Goal: Task Accomplishment & Management: Manage account settings

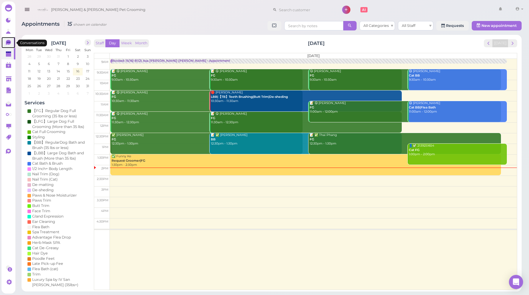
click at [8, 44] on icon at bounding box center [8, 42] width 5 height 5
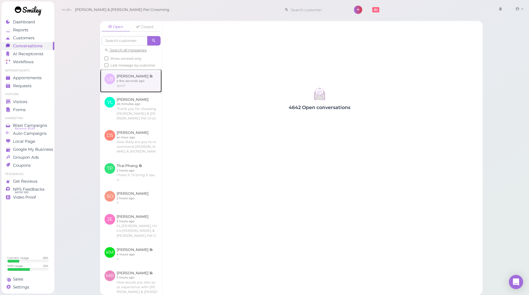
click at [145, 87] on link at bounding box center [131, 80] width 62 height 23
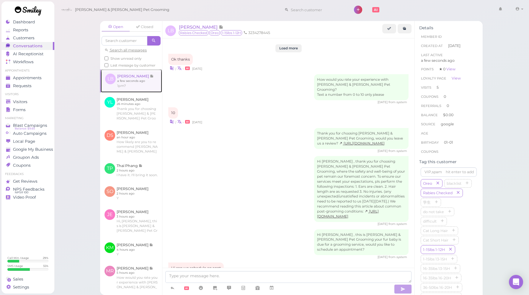
scroll to position [644, 0]
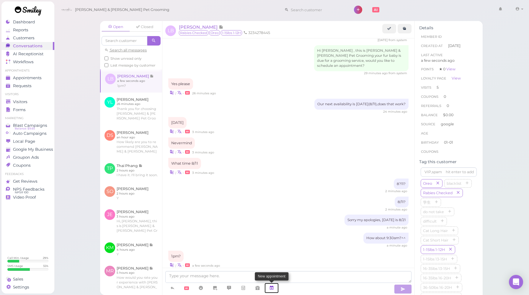
click at [275, 287] on link at bounding box center [272, 288] width 14 height 10
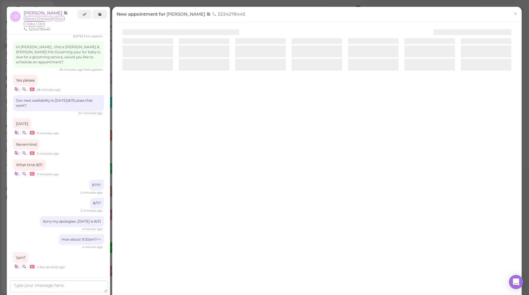
scroll to position [645, 0]
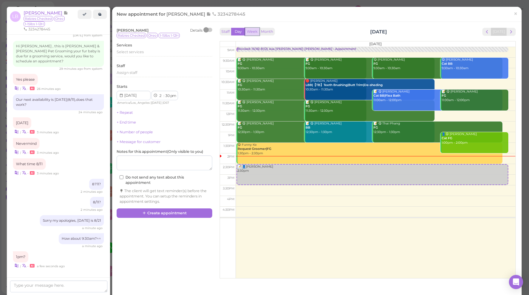
click at [255, 35] on button "Week" at bounding box center [252, 32] width 14 height 8
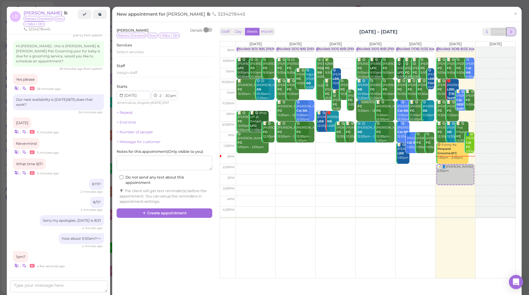
click at [513, 33] on span "next" at bounding box center [511, 32] width 6 height 6
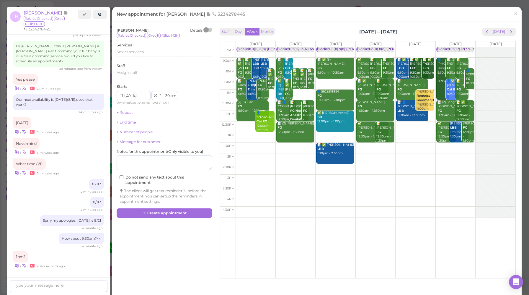
click at [395, 133] on td at bounding box center [376, 137] width 280 height 11
type input "[DATE]"
select select "1"
select select "00"
click at [139, 52] on span "Select services" at bounding box center [130, 52] width 27 height 4
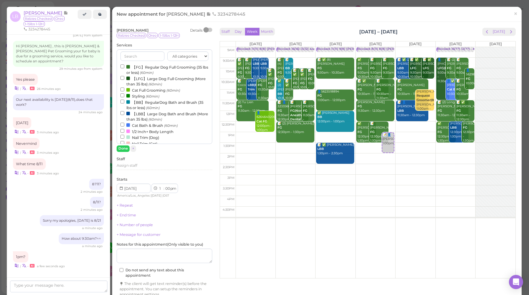
click at [138, 66] on label "【FG】Regular Dog Full Grooming (35 lbs or less) (60min)" at bounding box center [164, 70] width 88 height 12
click at [124, 66] on input "【FG】Regular Dog Full Grooming (35 lbs or less) (60min)" at bounding box center [122, 66] width 4 height 4
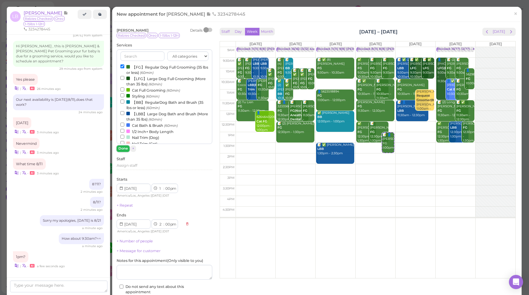
click at [124, 149] on button "Done" at bounding box center [123, 148] width 13 height 6
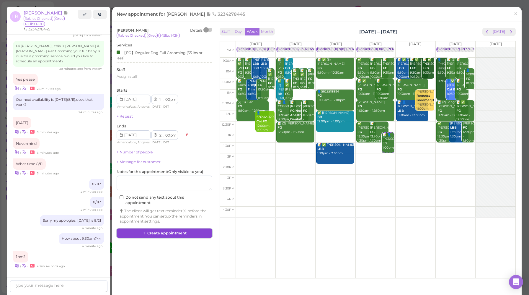
click at [169, 232] on button "Create appointment" at bounding box center [165, 232] width 96 height 9
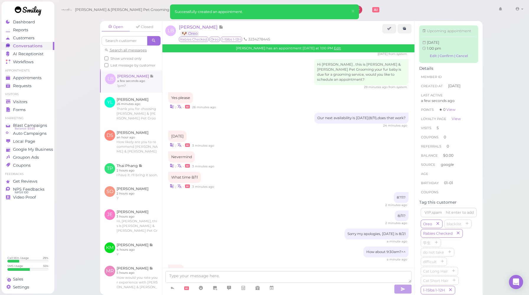
scroll to position [702, 0]
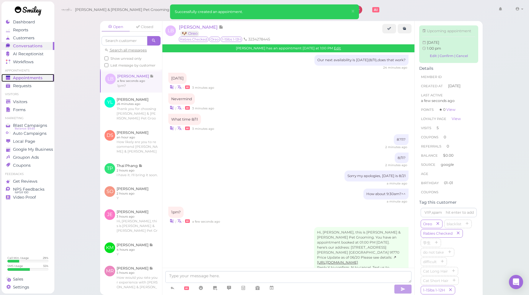
click at [38, 76] on span "Appointments" at bounding box center [28, 77] width 30 height 5
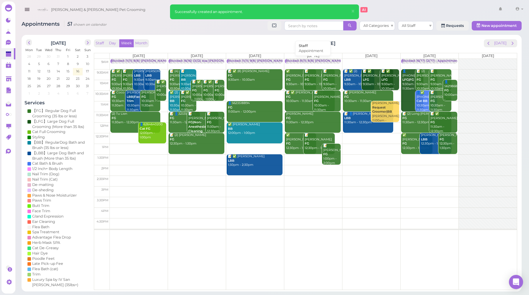
click at [329, 61] on div "Blocked: 8(11) 8(8) [PERSON_NAME] • Appointment" at bounding box center [326, 61] width 81 height 4
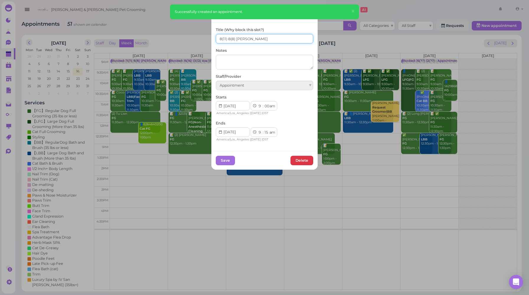
click at [229, 38] on input "8(11) 8(8) [PERSON_NAME]" at bounding box center [264, 38] width 97 height 9
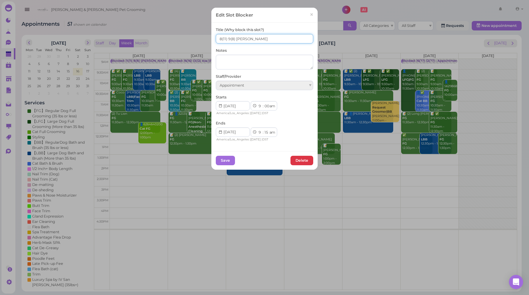
click at [220, 39] on input "8(11) 9(8) [PERSON_NAME]" at bounding box center [264, 38] width 97 height 9
type input "9(11) 9(8) [PERSON_NAME]"
click at [226, 160] on button "Save" at bounding box center [225, 160] width 19 height 9
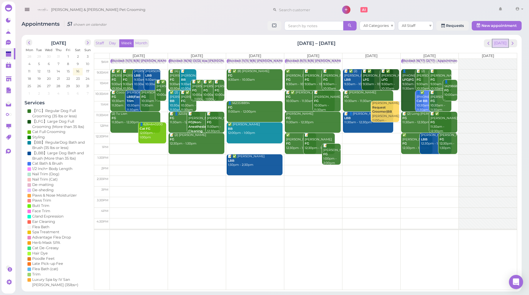
click at [503, 44] on button "[DATE]" at bounding box center [500, 43] width 16 height 8
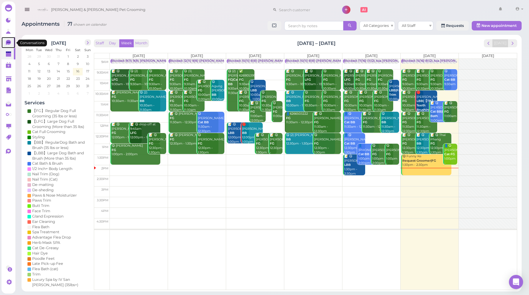
click at [9, 43] on icon at bounding box center [8, 42] width 3 height 1
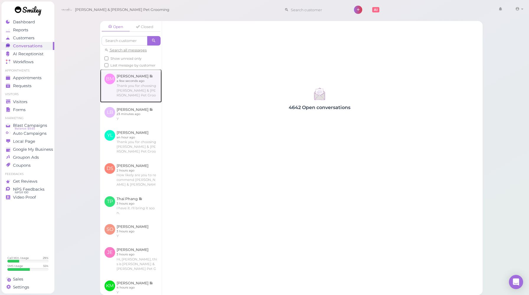
click at [139, 91] on link at bounding box center [131, 85] width 62 height 33
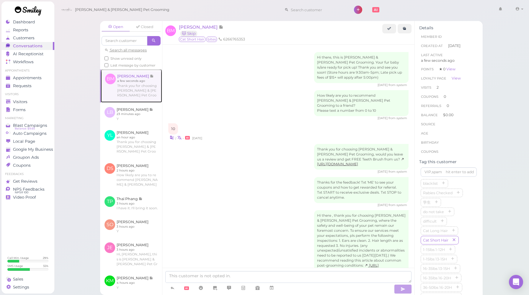
scroll to position [304, 0]
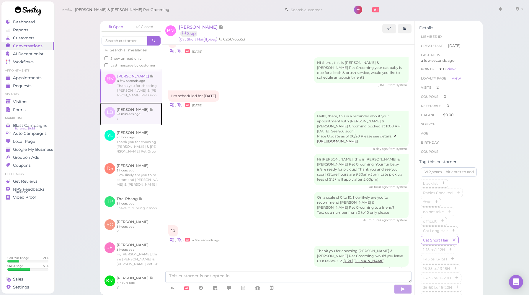
click at [128, 112] on link at bounding box center [131, 113] width 62 height 23
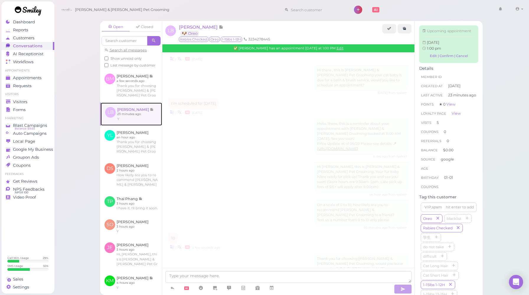
scroll to position [677, 0]
